Goal: Navigation & Orientation: Find specific page/section

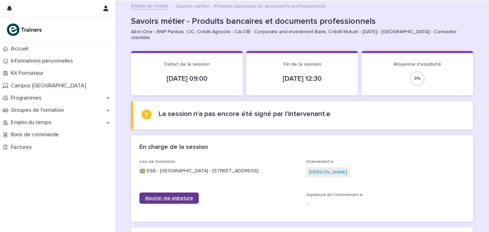
click at [162, 193] on link "Ajouter ma signature" at bounding box center [168, 198] width 59 height 11
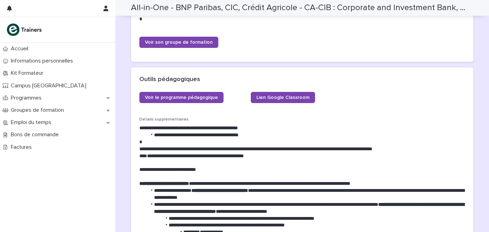
scroll to position [349, 0]
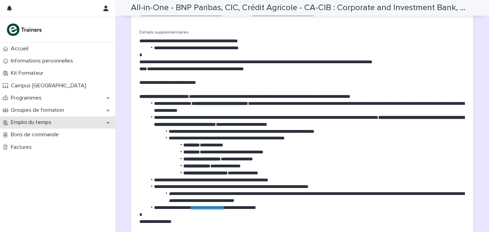
click at [39, 120] on p "Emploi du temps" at bounding box center [32, 122] width 49 height 7
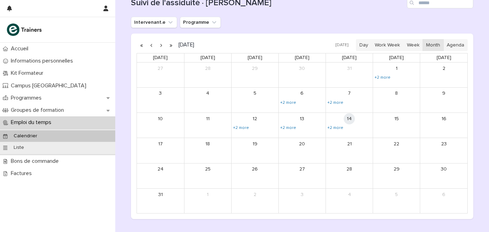
scroll to position [87, 0]
click at [285, 125] on link "+2 more" at bounding box center [288, 128] width 17 height 6
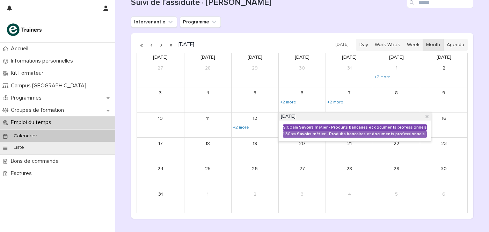
click at [291, 125] on div "9:00am" at bounding box center [290, 127] width 15 height 5
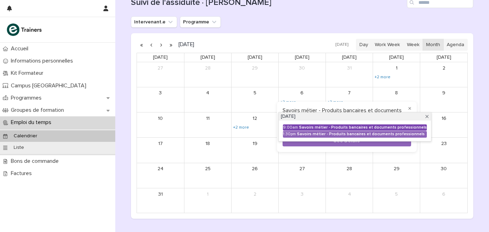
click at [315, 125] on div "Savoirs métier - Produits bancaires et documents professionnels" at bounding box center [363, 127] width 128 height 5
click at [299, 124] on link "9:00am Savoirs métier - Produits bancaires et documents professionnels" at bounding box center [355, 127] width 144 height 6
click at [307, 125] on div "Savoirs métier - Produits bancaires et documents professionnels" at bounding box center [363, 127] width 128 height 5
click at [309, 126] on div "Savoirs métier - Produits bancaires et documents professionnels" at bounding box center [363, 127] width 128 height 5
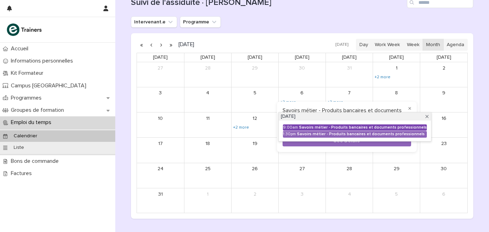
click at [313, 125] on div "Savoirs métier - Produits bancaires et documents professionnels" at bounding box center [363, 127] width 128 height 5
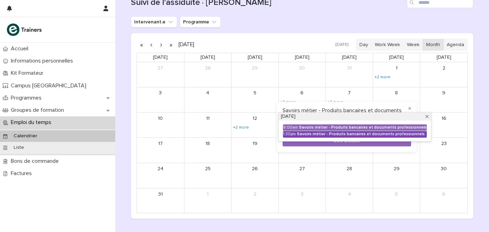
click at [323, 132] on div "Savoirs métier - Produits bancaires et documents professionnels" at bounding box center [362, 134] width 130 height 5
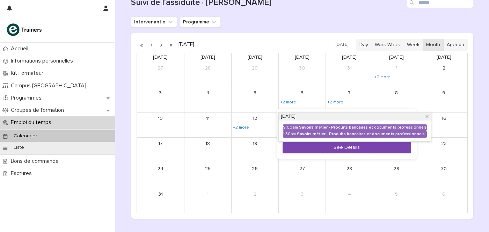
click at [331, 146] on button "See Details" at bounding box center [347, 148] width 129 height 12
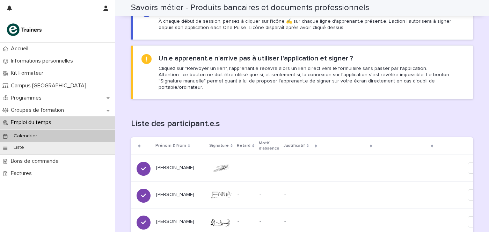
scroll to position [174, 0]
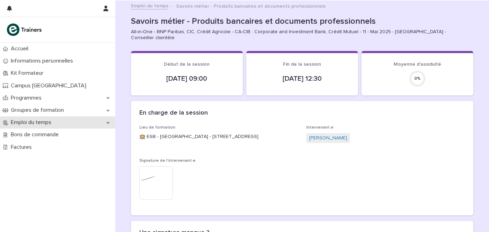
click at [38, 122] on p "Emploi du temps" at bounding box center [32, 122] width 49 height 7
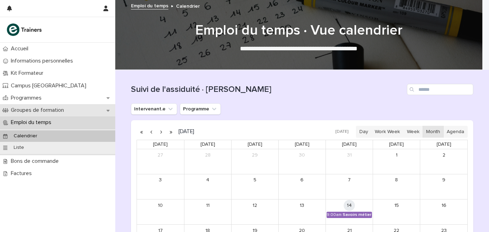
click at [42, 108] on p "Groupes de formation" at bounding box center [39, 110] width 62 height 7
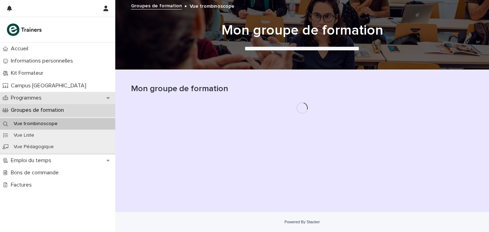
click at [35, 95] on p "Programmes" at bounding box center [27, 98] width 39 height 7
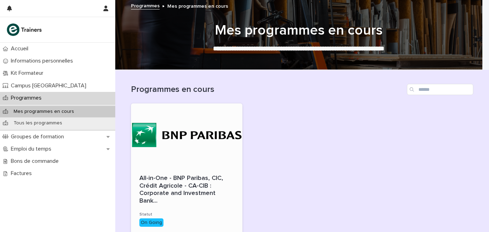
click at [163, 133] on div at bounding box center [187, 134] width 112 height 63
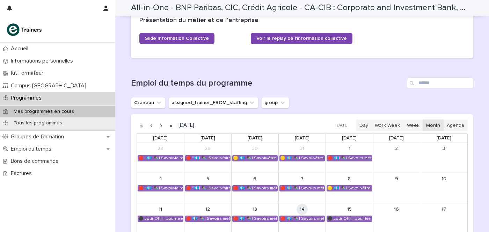
scroll to position [524, 0]
